Goal: Transaction & Acquisition: Purchase product/service

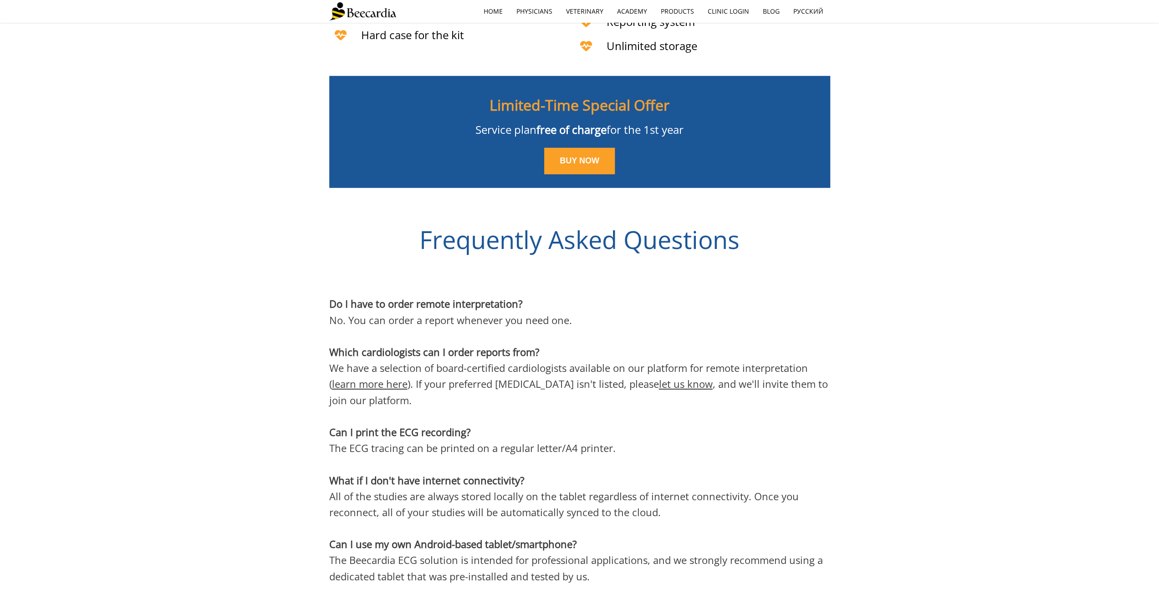
scroll to position [2642, 0]
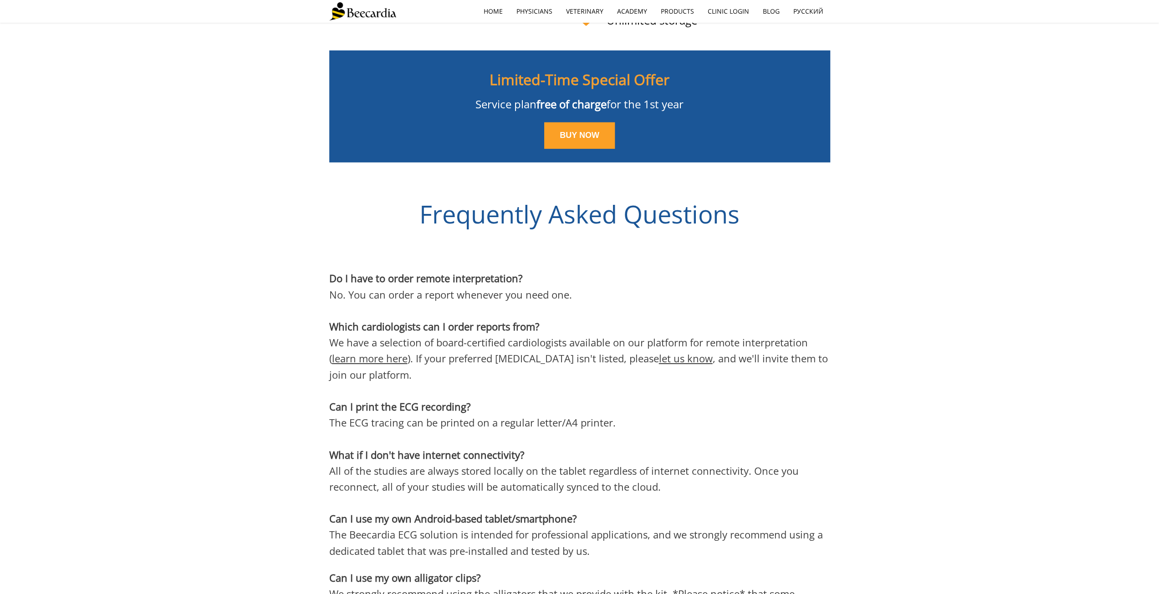
click at [389, 352] on link "learn more here" at bounding box center [370, 359] width 76 height 14
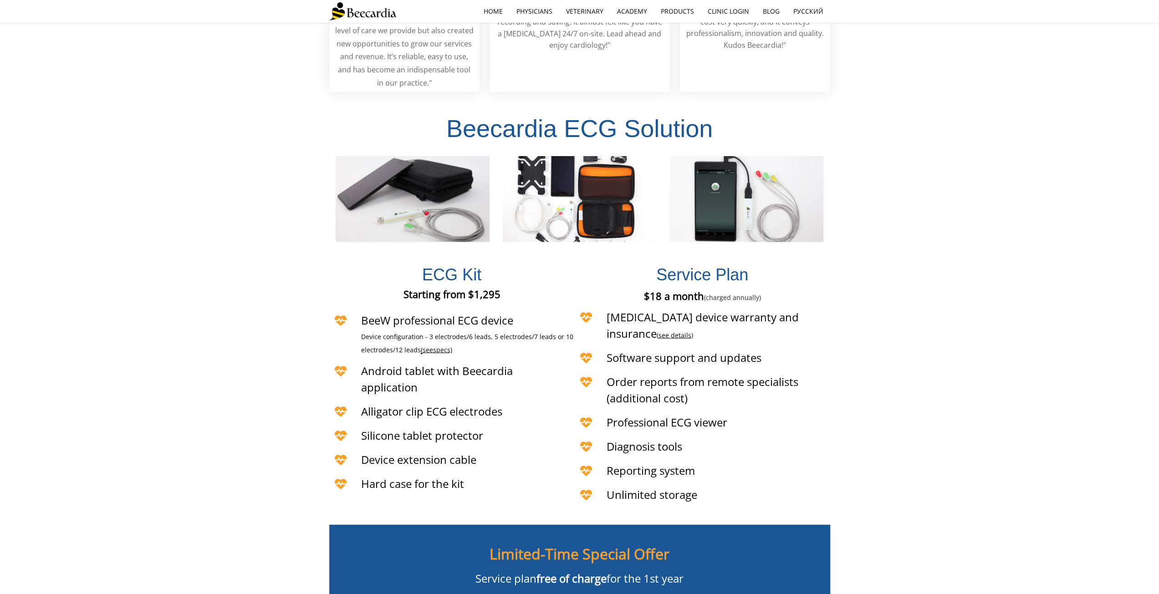
scroll to position [2182, 0]
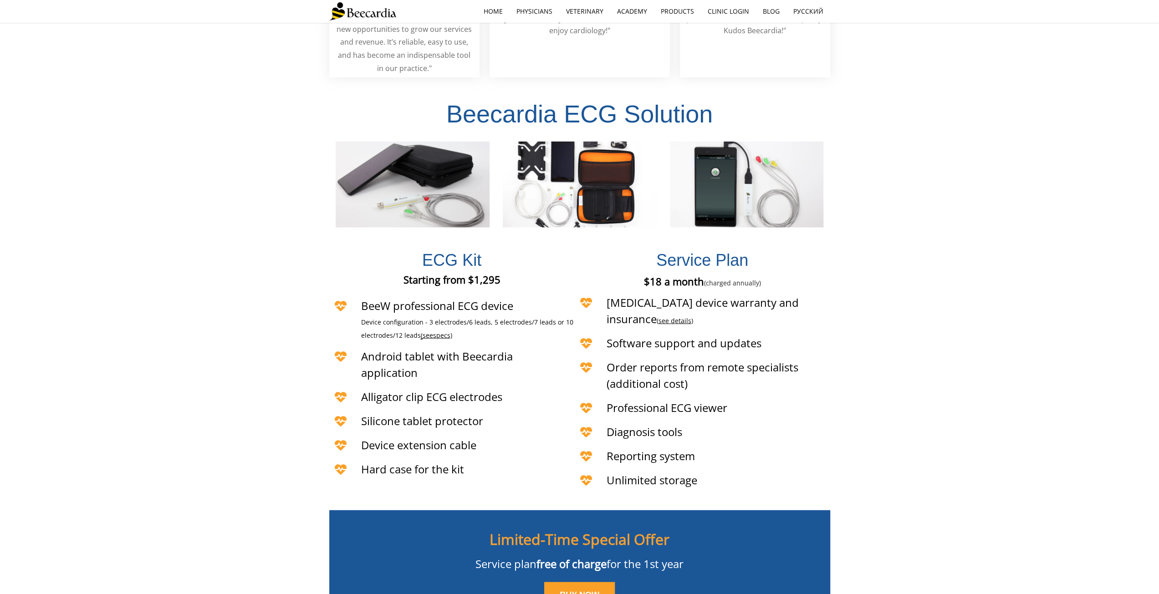
click at [692, 317] on link "see details" at bounding box center [675, 321] width 33 height 9
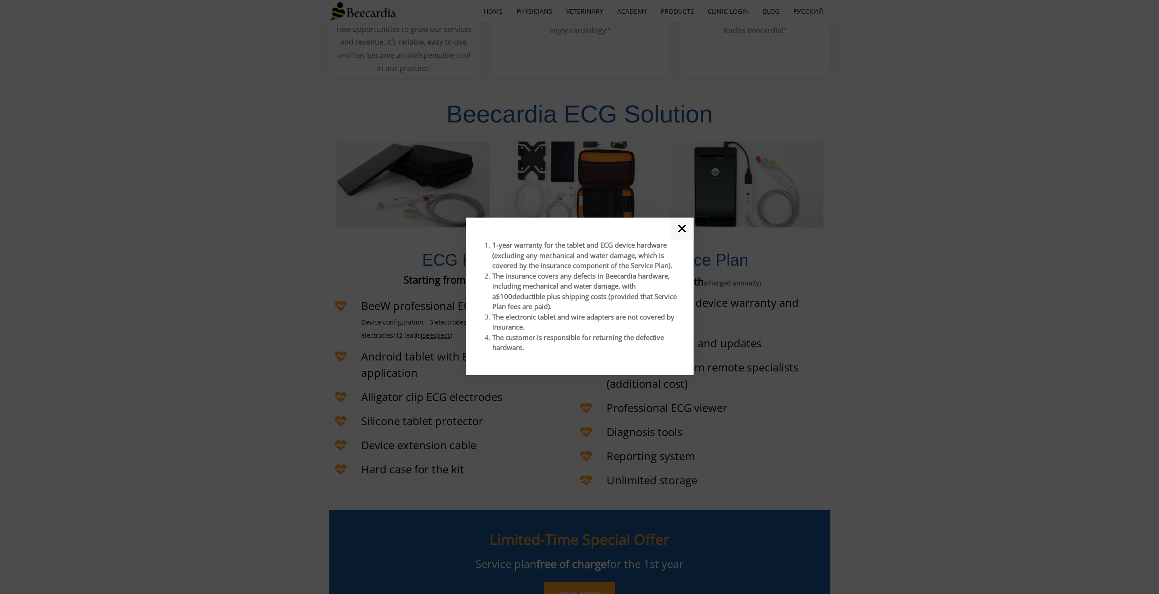
click at [802, 272] on div at bounding box center [579, 297] width 1159 height 594
click at [687, 231] on link "✕" at bounding box center [682, 229] width 23 height 23
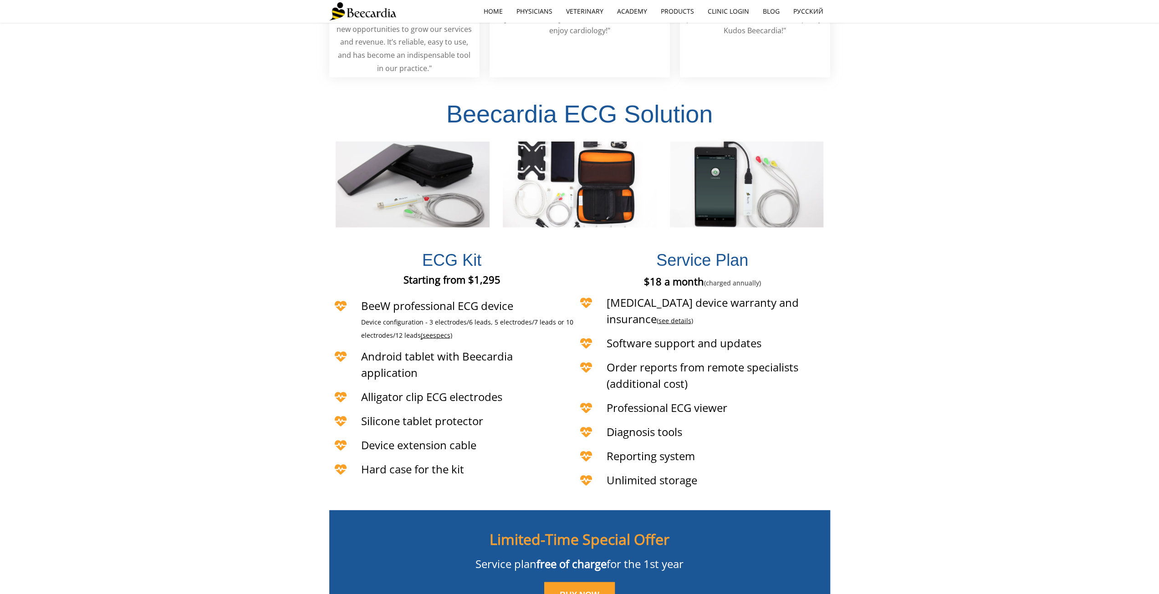
click at [442, 331] on span "specs)" at bounding box center [442, 335] width 19 height 9
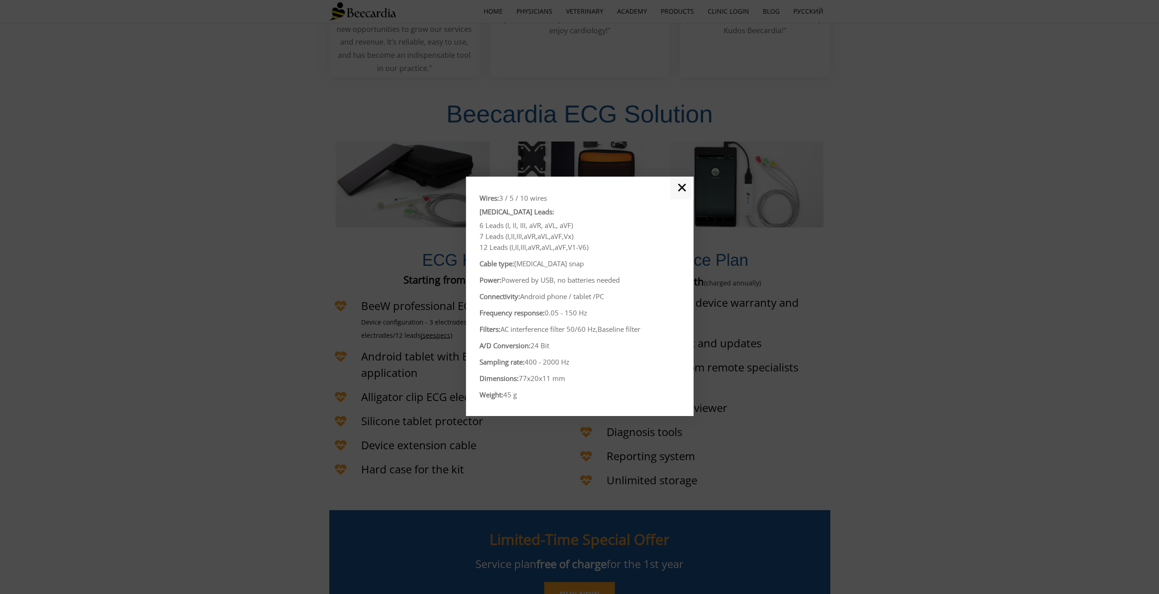
click at [683, 190] on link "✕" at bounding box center [682, 188] width 23 height 23
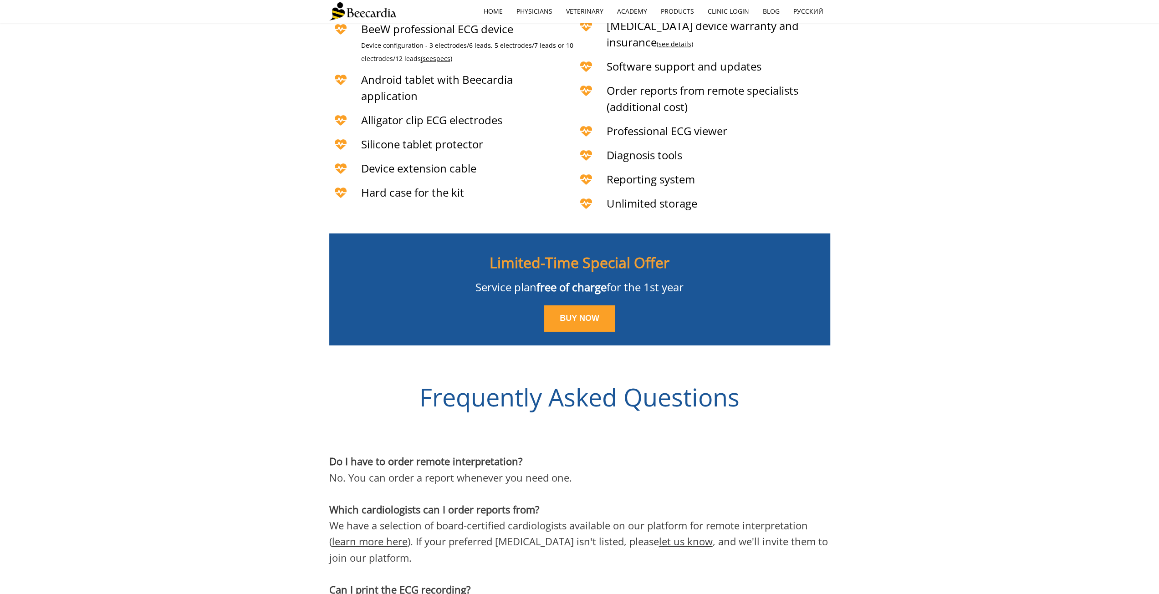
scroll to position [2460, 0]
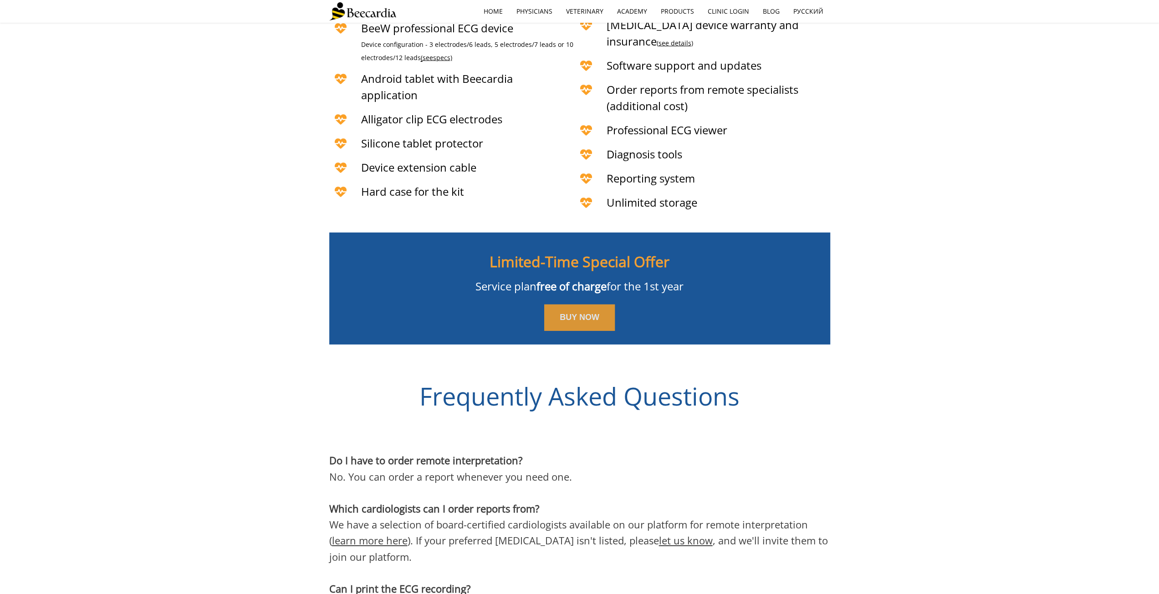
click at [583, 313] on span "BUY NOW" at bounding box center [580, 317] width 40 height 9
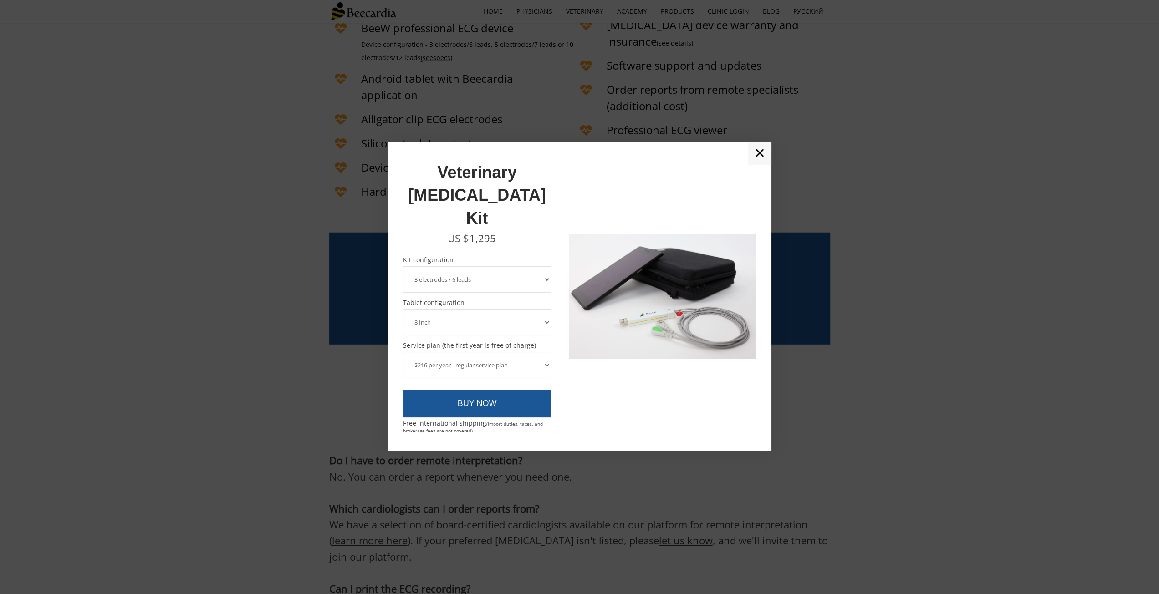
click at [522, 266] on select "3 electrodes / 6 leads 5 electrodes / 7 leads" at bounding box center [477, 279] width 149 height 26
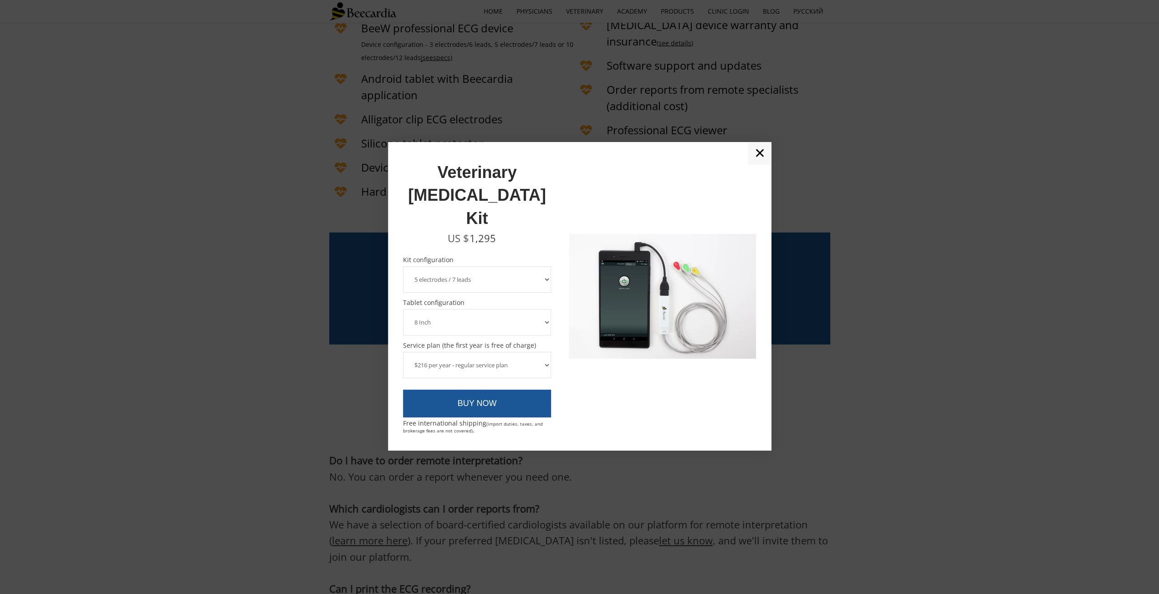
click at [403, 266] on select "3 electrodes / 6 leads 5 electrodes / 7 leads" at bounding box center [477, 279] width 149 height 26
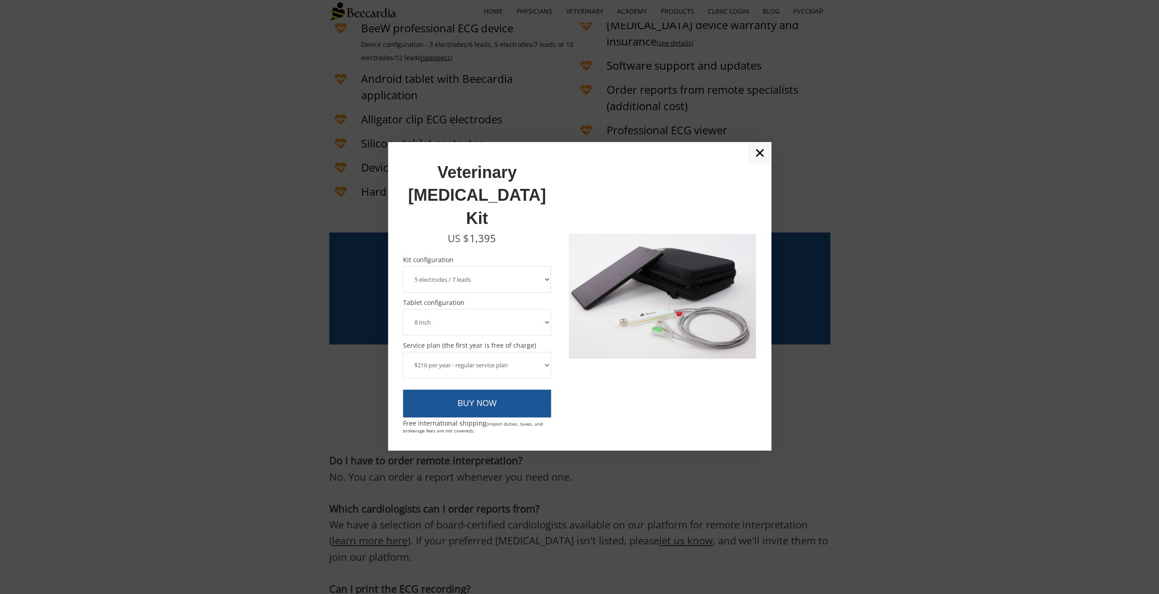
click at [485, 266] on select "3 electrodes / 6 leads 5 electrodes / 7 leads" at bounding box center [477, 279] width 149 height 26
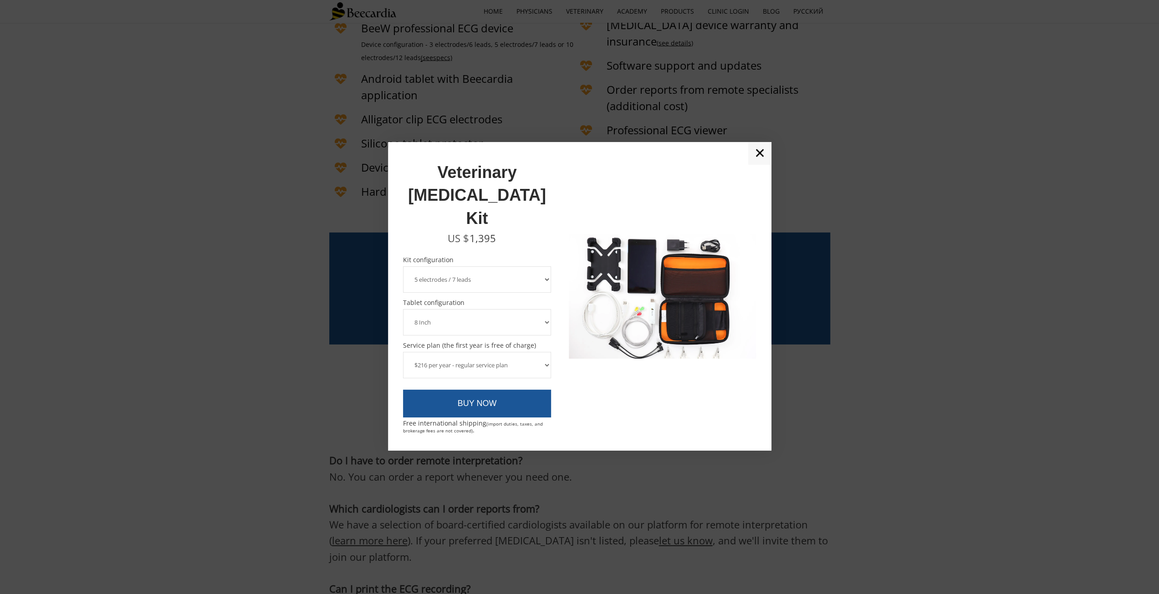
select select "3 electrodes / 6 leads"
click at [403, 266] on select "3 electrodes / 6 leads 5 electrodes / 7 leads" at bounding box center [477, 279] width 149 height 26
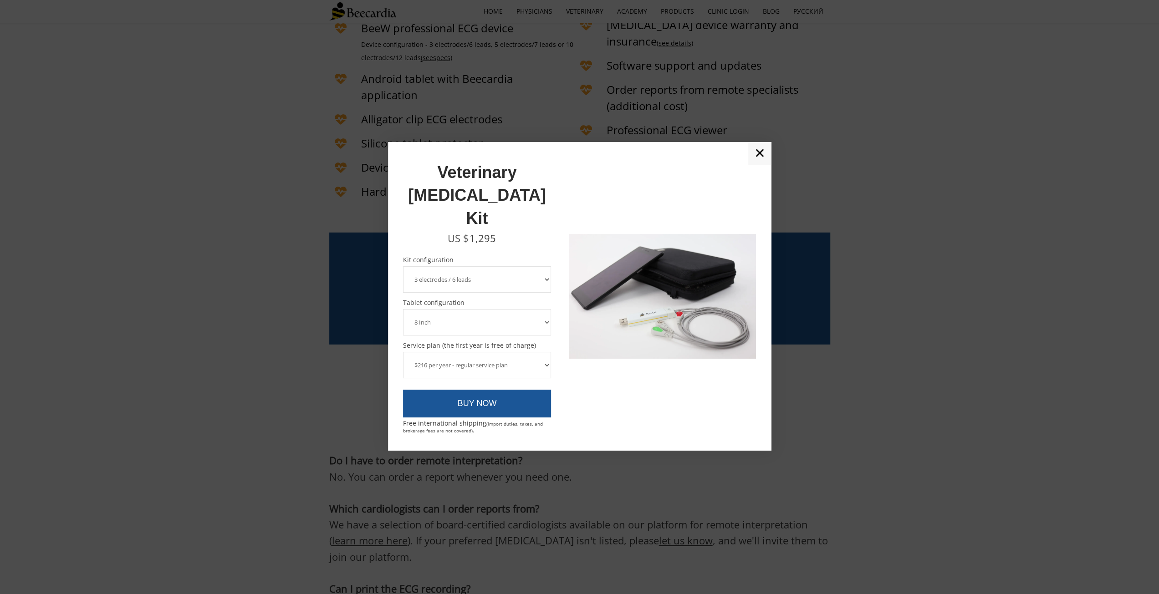
click at [475, 266] on select "3 electrodes / 6 leads 5 electrodes / 7 leads" at bounding box center [477, 279] width 149 height 26
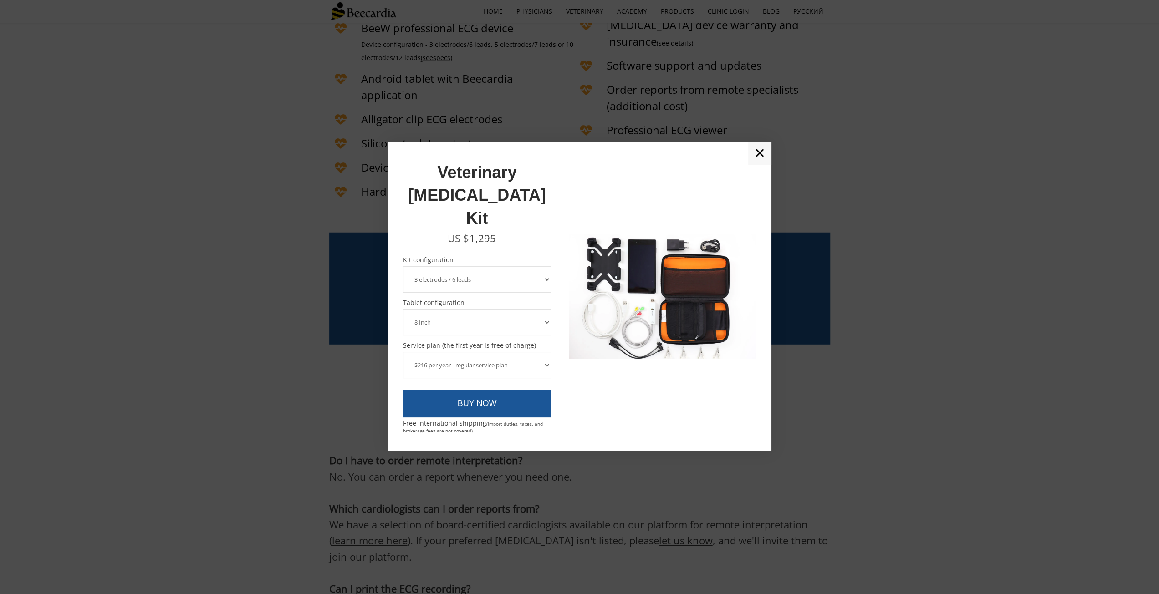
click at [403, 266] on select "3 electrodes / 6 leads 5 electrodes / 7 leads" at bounding box center [477, 279] width 149 height 26
click at [451, 309] on select "8 Inch 10 Inch" at bounding box center [477, 322] width 149 height 26
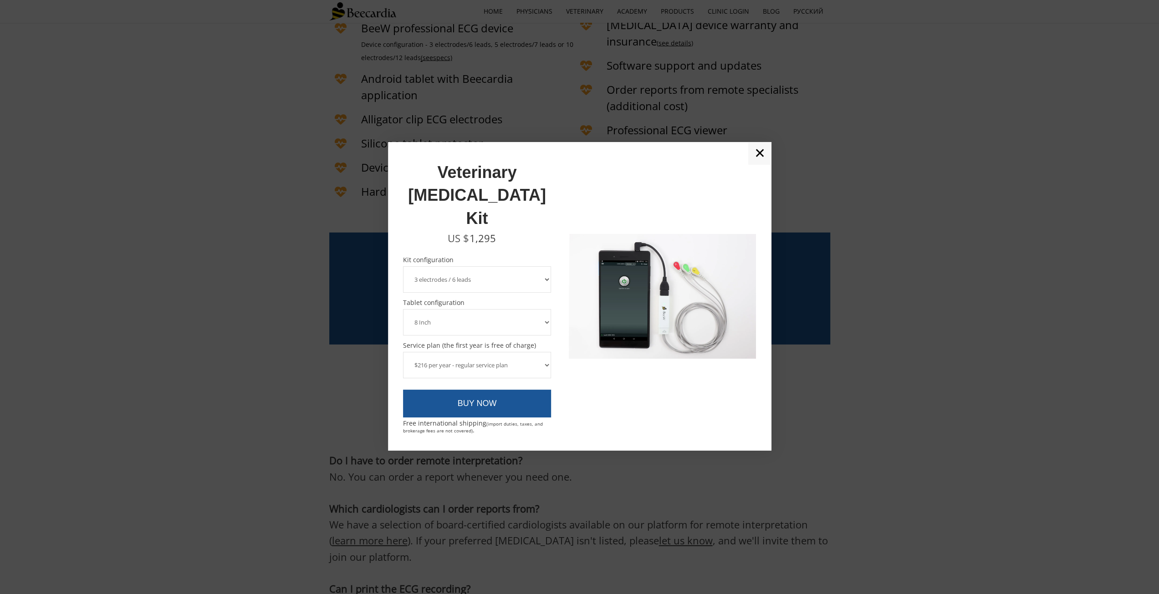
click at [403, 309] on select "8 Inch 10 Inch" at bounding box center [477, 322] width 149 height 26
click at [445, 352] on select "$216 per year - regular service plan $120 per year - plan without the device in…" at bounding box center [477, 365] width 149 height 26
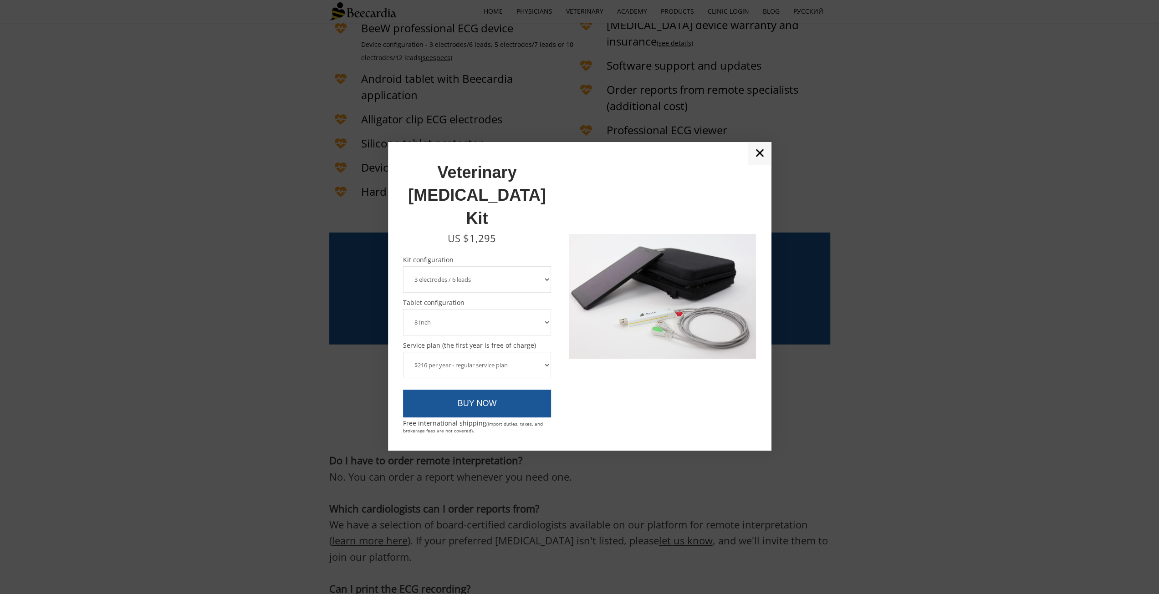
select select "$120 per year - plan without the device insurance"
click at [403, 352] on select "$216 per year - regular service plan $120 per year - plan without the device in…" at bounding box center [477, 365] width 149 height 26
click at [459, 352] on select "$216 per year - regular service plan $120 per year - plan without the device in…" at bounding box center [477, 365] width 149 height 26
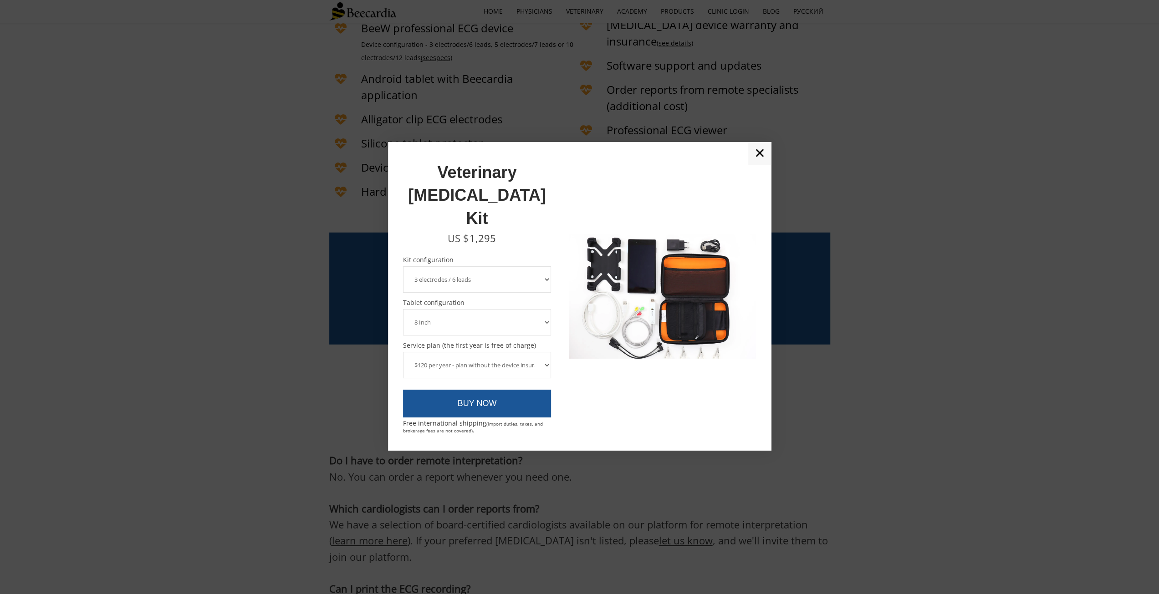
click at [403, 352] on select "$216 per year - regular service plan $120 per year - plan without the device in…" at bounding box center [477, 365] width 149 height 26
click at [493, 390] on link "BUY NOW" at bounding box center [477, 404] width 149 height 28
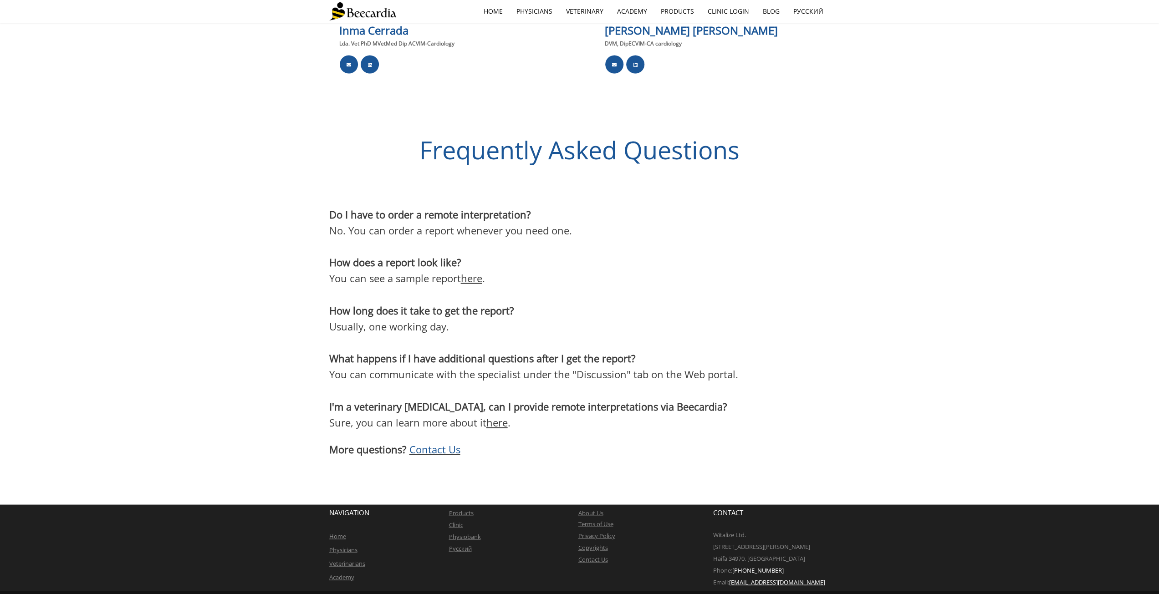
scroll to position [1684, 0]
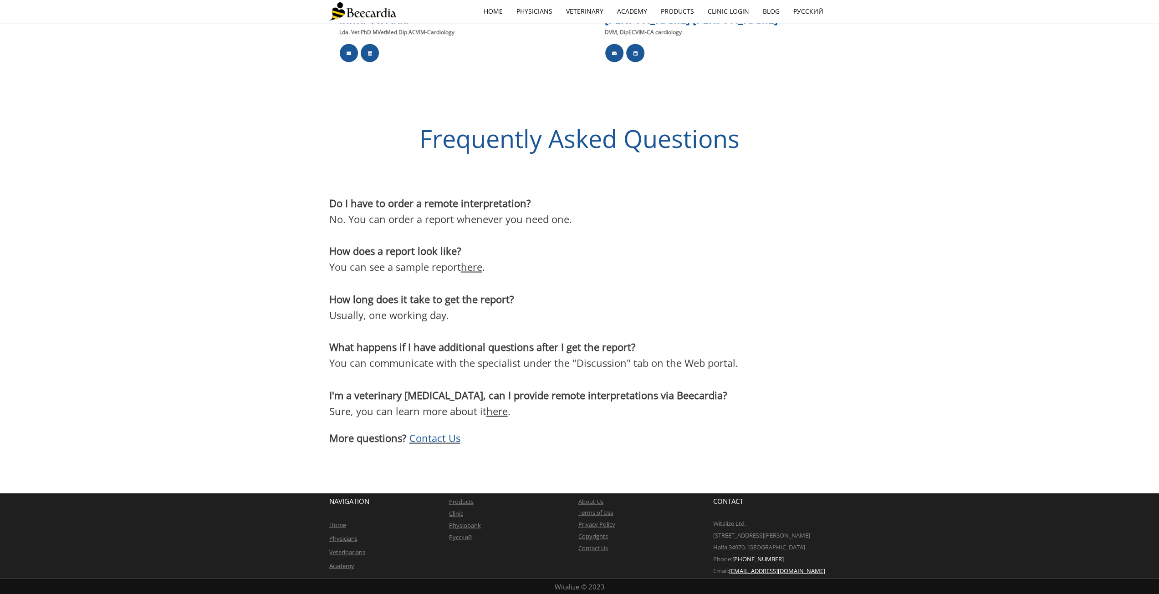
click at [478, 269] on link "here" at bounding box center [471, 267] width 21 height 14
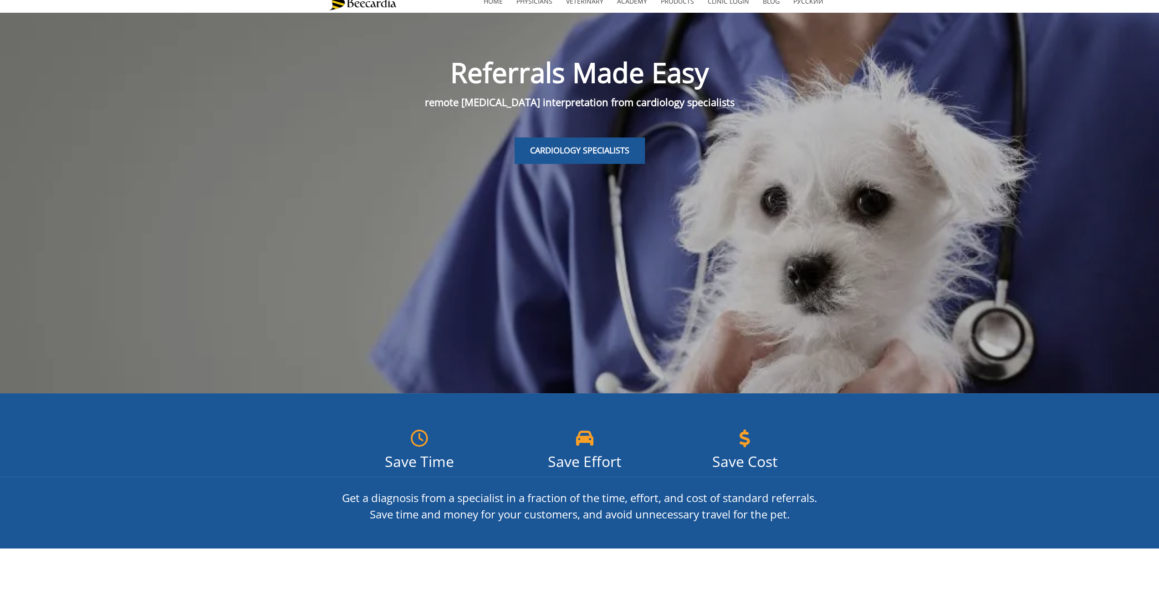
scroll to position [0, 0]
